Goal: Task Accomplishment & Management: Manage account settings

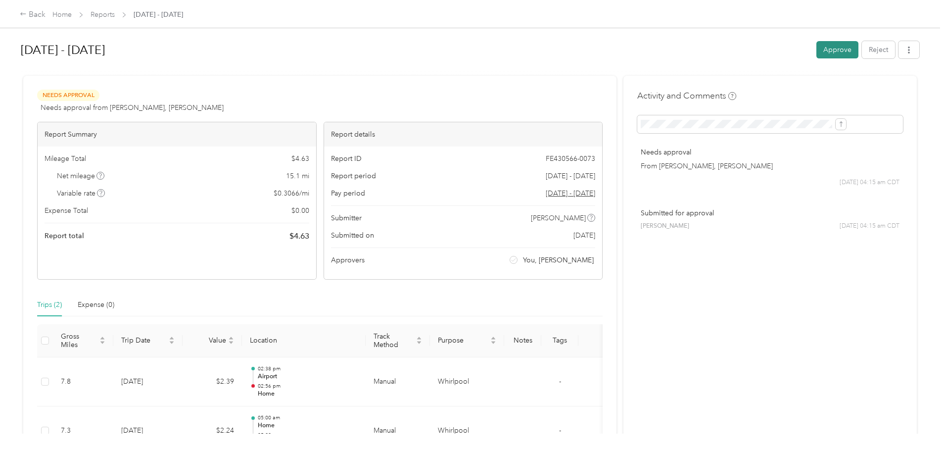
click at [816, 50] on button "Approve" at bounding box center [837, 49] width 42 height 17
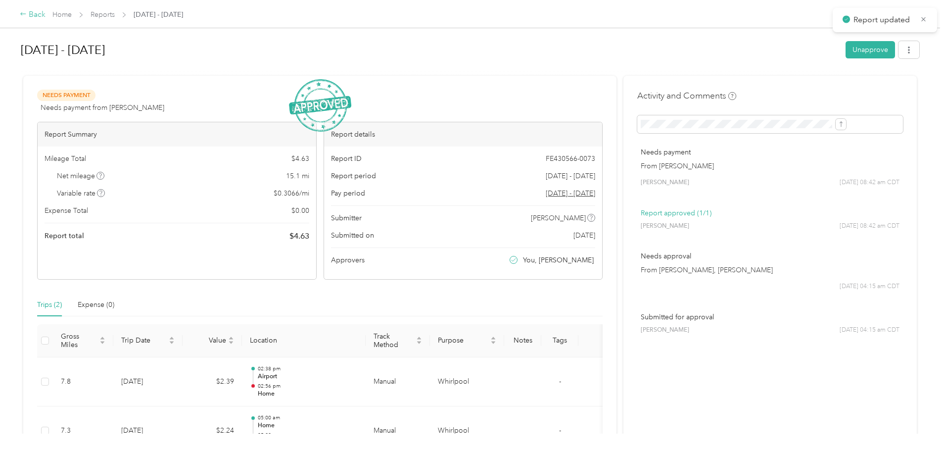
click at [27, 14] on icon at bounding box center [23, 13] width 7 height 7
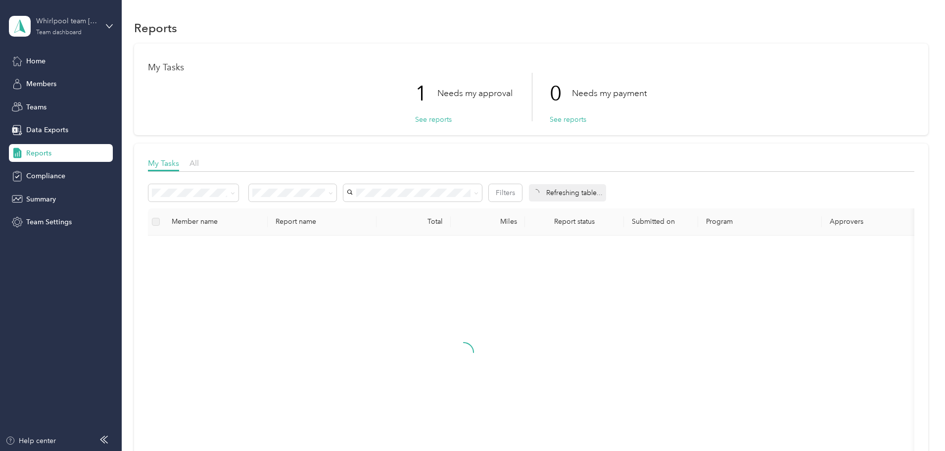
click at [62, 31] on div "Team dashboard" at bounding box center [58, 33] width 45 height 6
click at [51, 100] on div "Personal dashboard" at bounding box center [49, 103] width 62 height 10
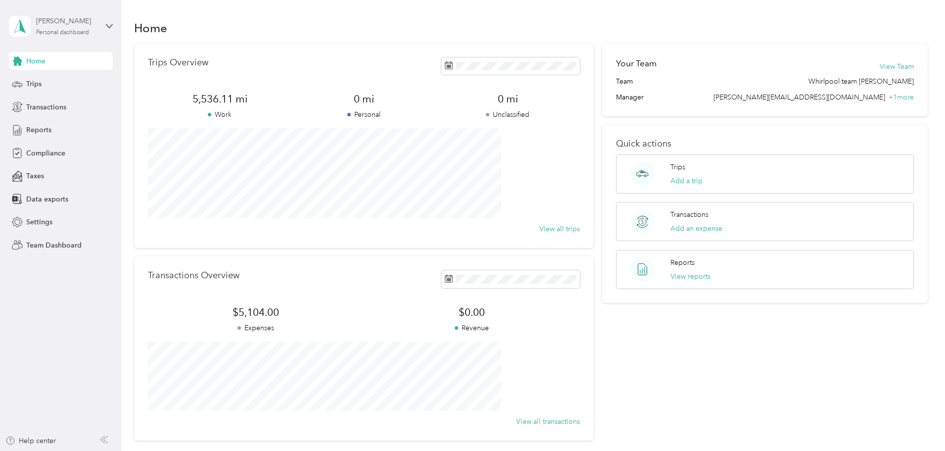
click at [72, 22] on div "[PERSON_NAME]" at bounding box center [67, 21] width 62 height 10
click at [66, 79] on div "Team dashboard" at bounding box center [44, 81] width 53 height 10
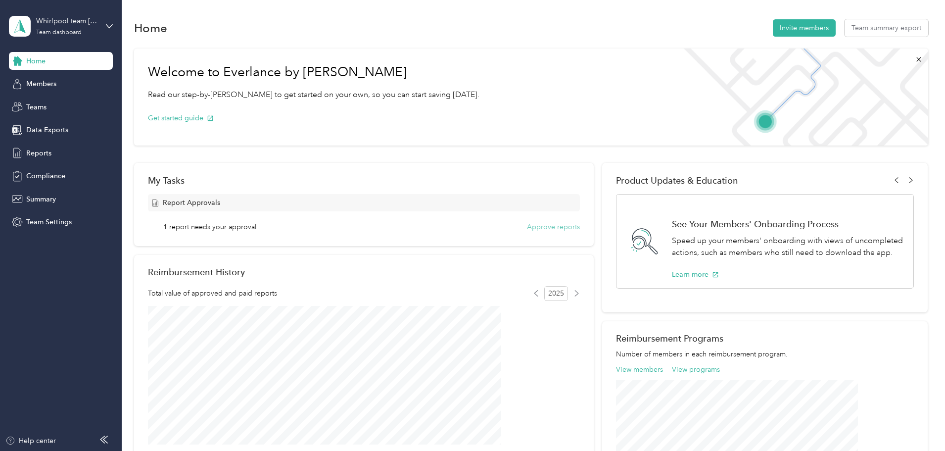
click at [532, 226] on button "Approve reports" at bounding box center [553, 227] width 53 height 10
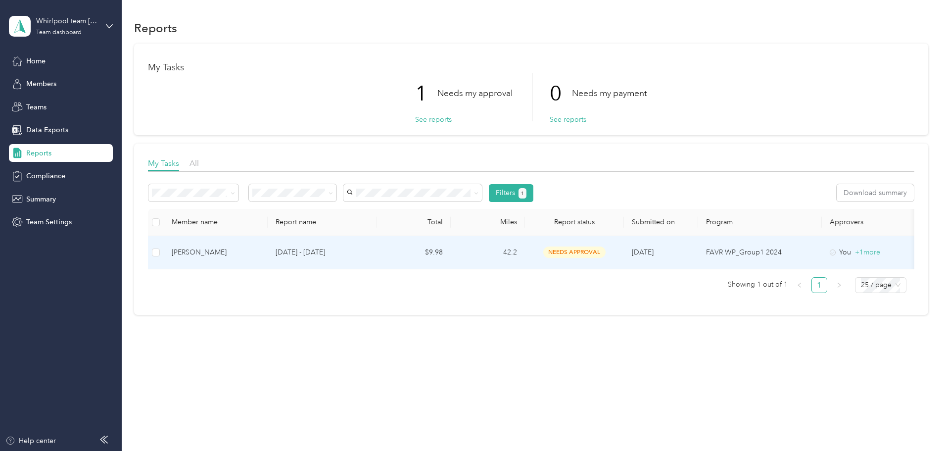
click at [260, 248] on div "[PERSON_NAME]" at bounding box center [216, 252] width 88 height 11
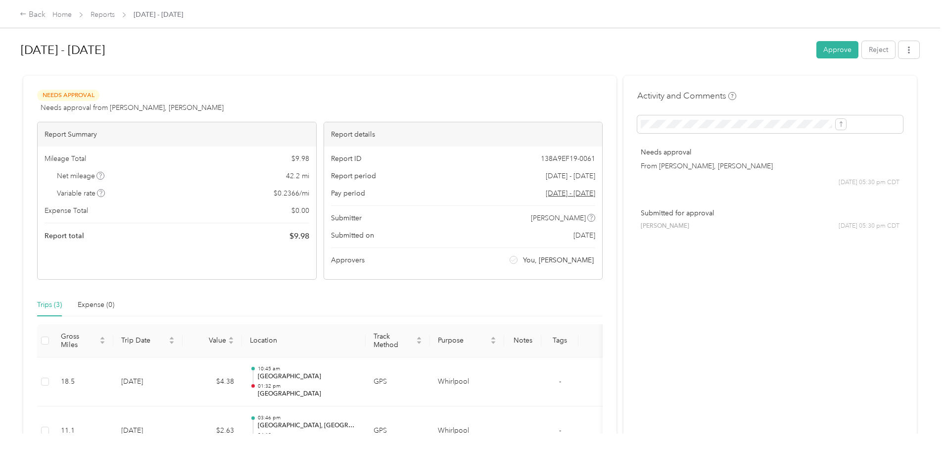
click at [816, 47] on button "Approve" at bounding box center [837, 49] width 42 height 17
